Goal: Information Seeking & Learning: Understand process/instructions

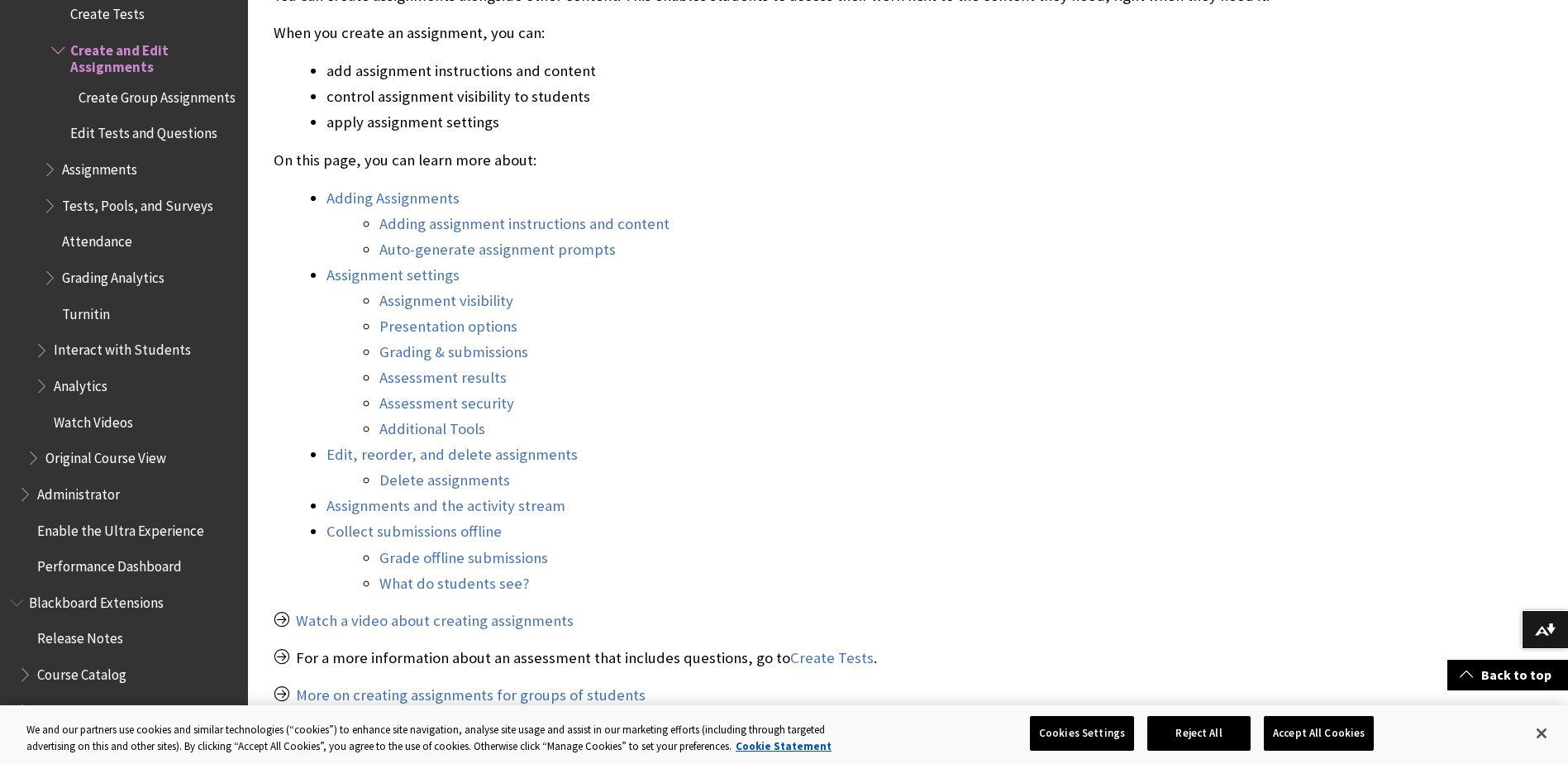
scroll to position [744, 0]
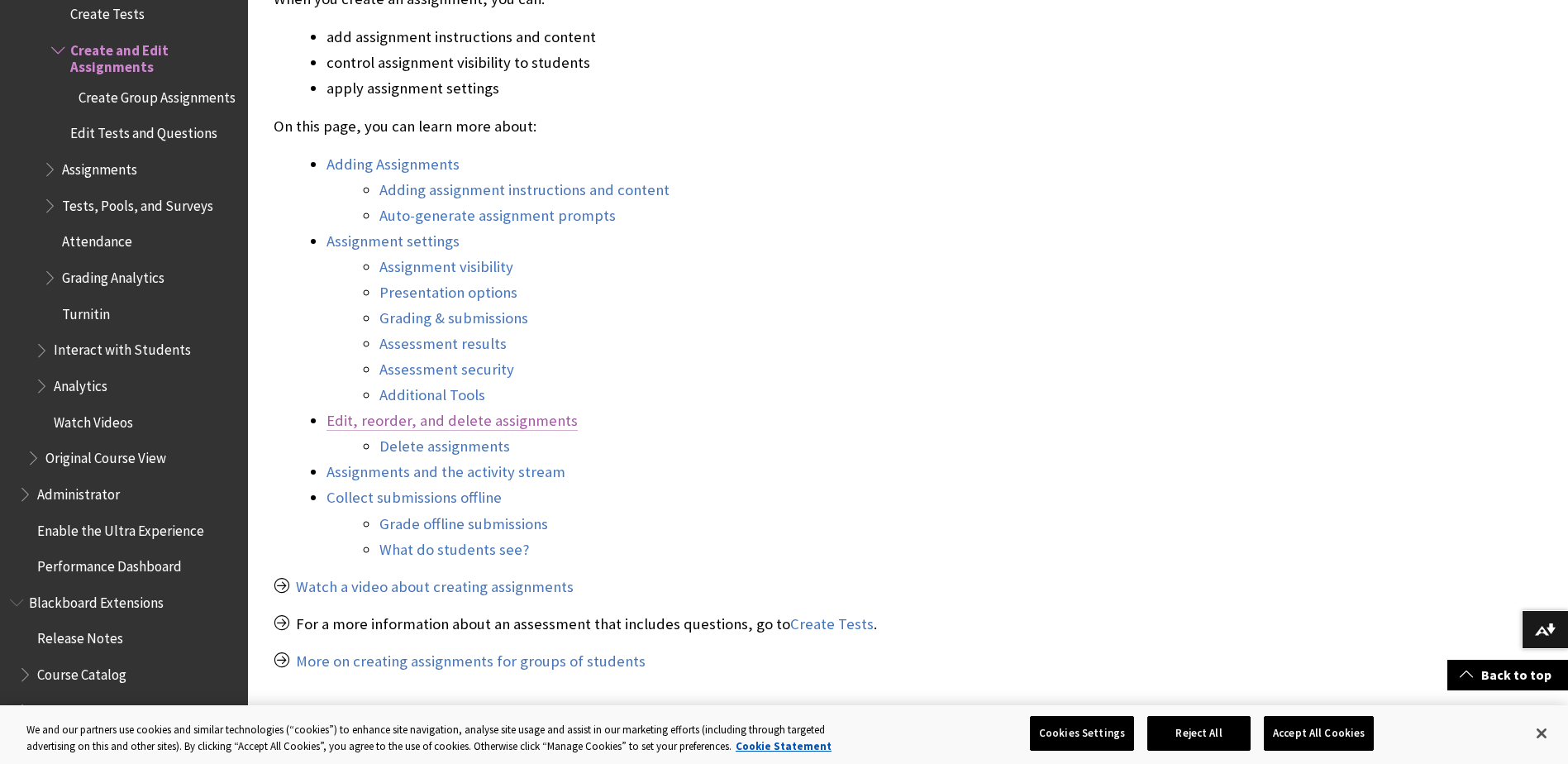
click at [490, 421] on link "Edit, reorder, and delete assignments" at bounding box center [452, 420] width 251 height 20
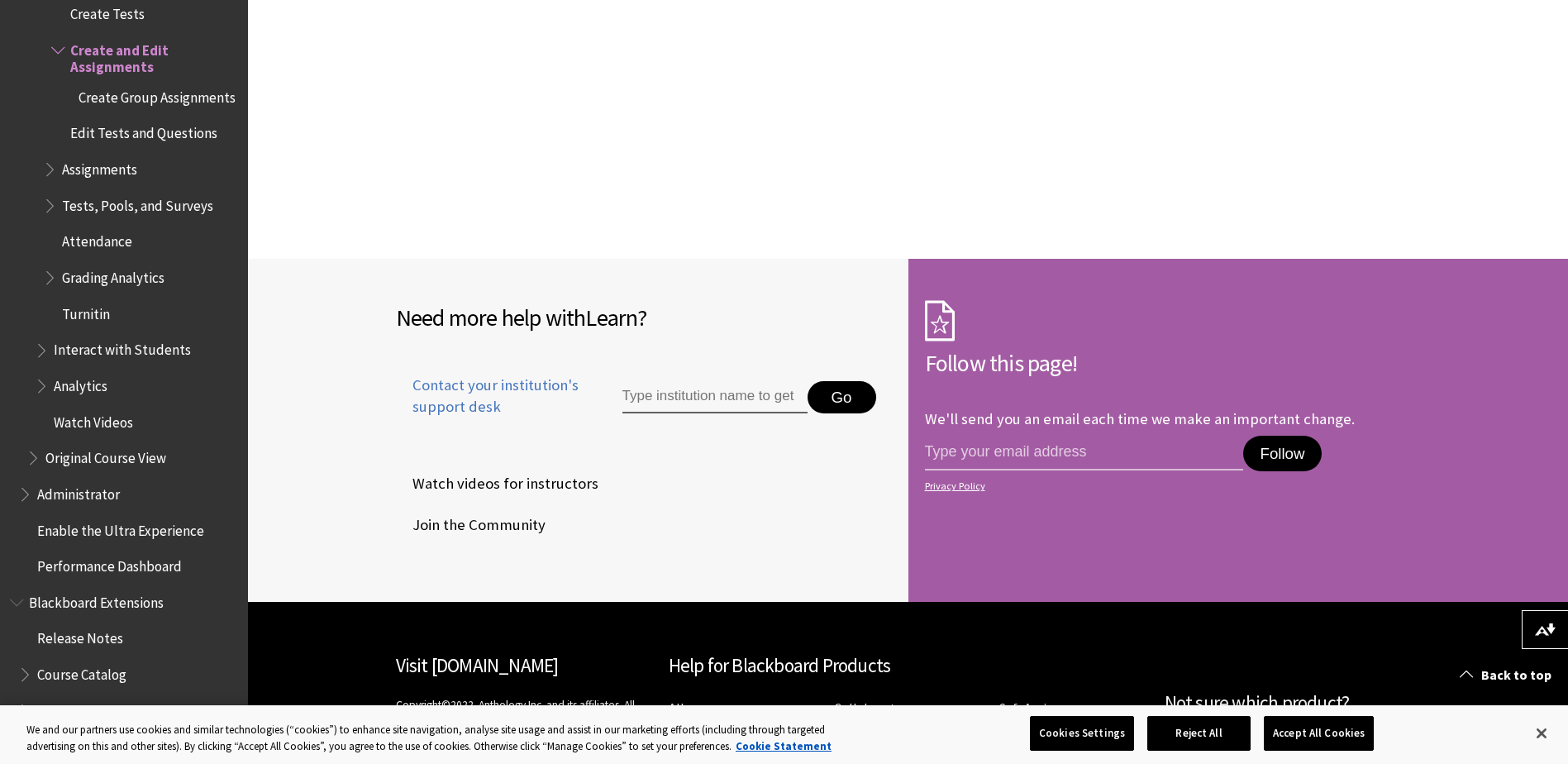
scroll to position [14705, 0]
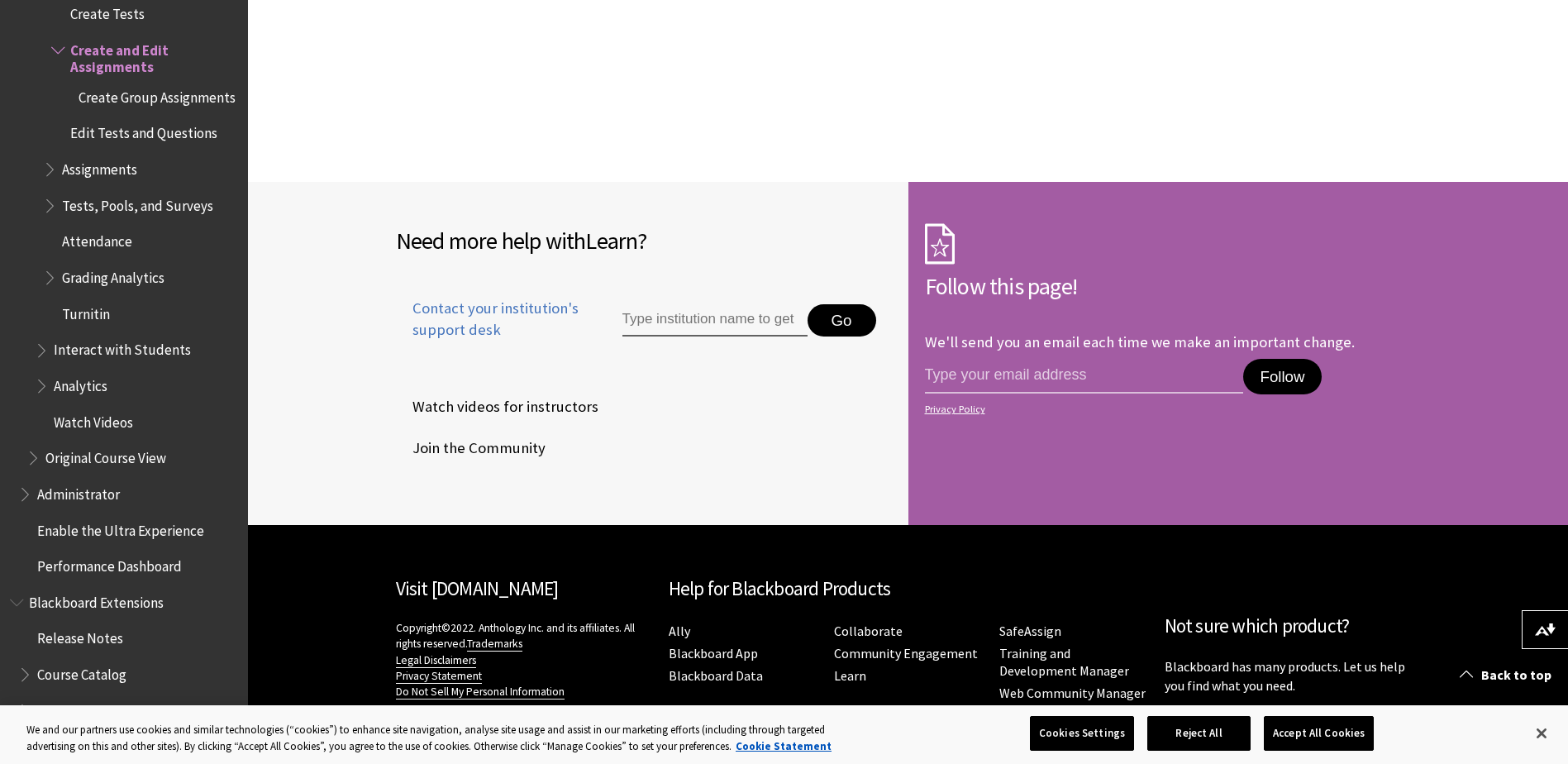
click at [94, 167] on span "Assignments" at bounding box center [99, 167] width 75 height 22
click at [49, 168] on span "Book outline for Blackboard Learn Help" at bounding box center [52, 166] width 17 height 21
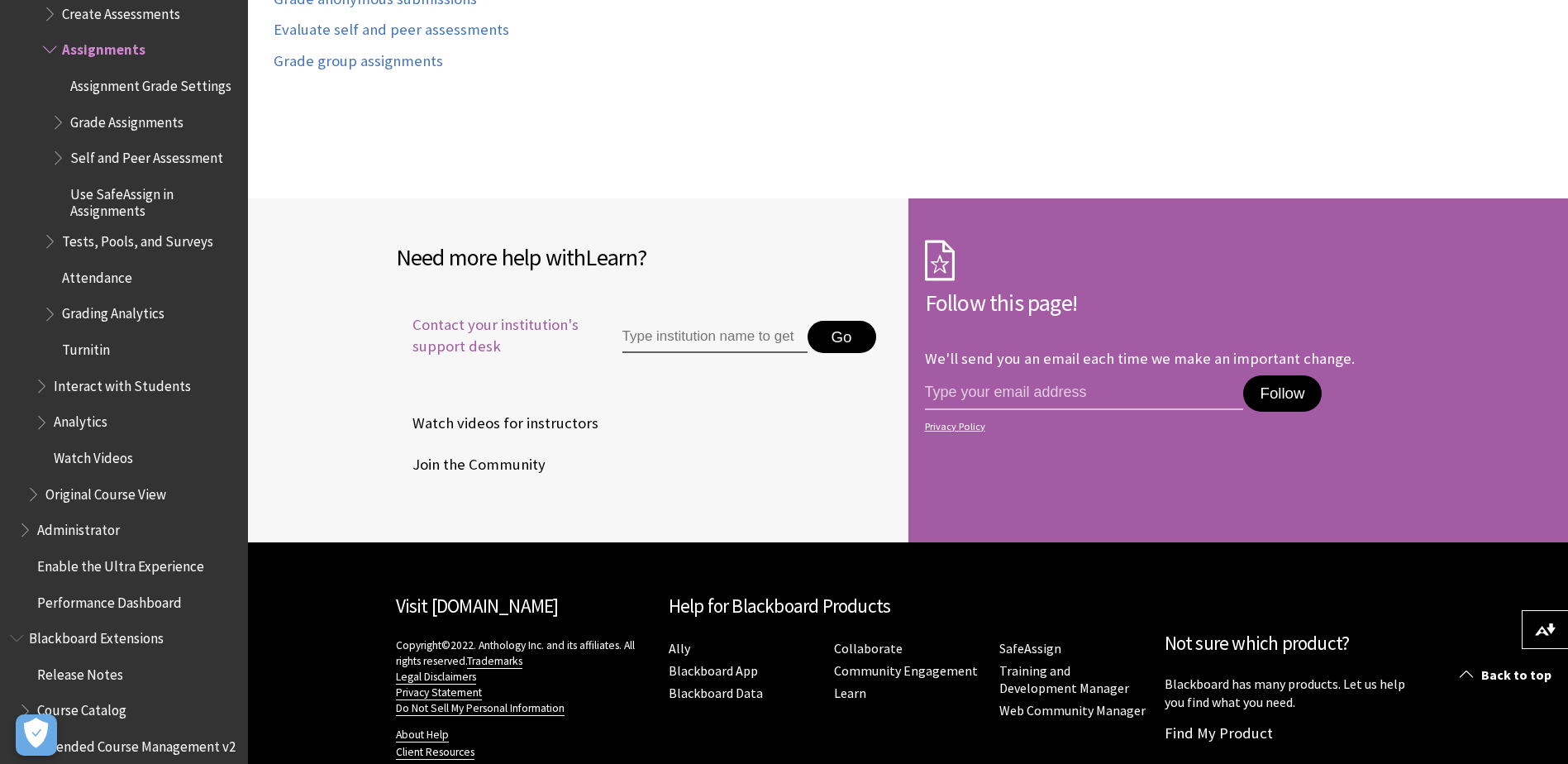
scroll to position [2639, 0]
